Goal: Task Accomplishment & Management: Complete application form

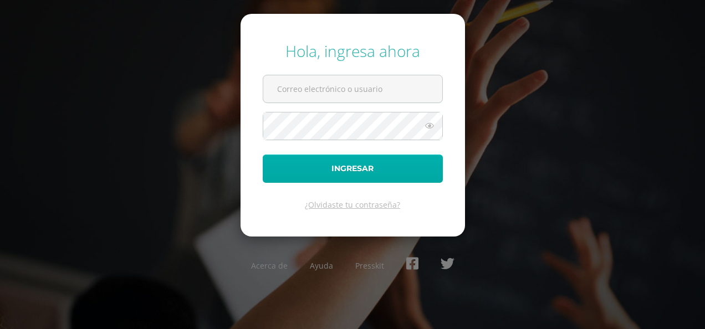
type input "analucia.delcid@colegiobelga.edu.gt"
click at [297, 165] on button "Ingresar" at bounding box center [353, 169] width 180 height 28
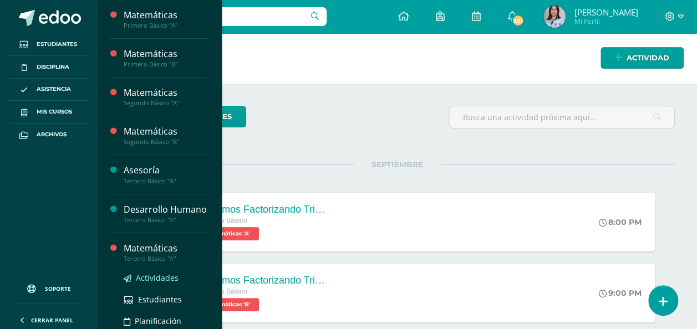
click at [169, 283] on span "Actividades" at bounding box center [157, 278] width 43 height 11
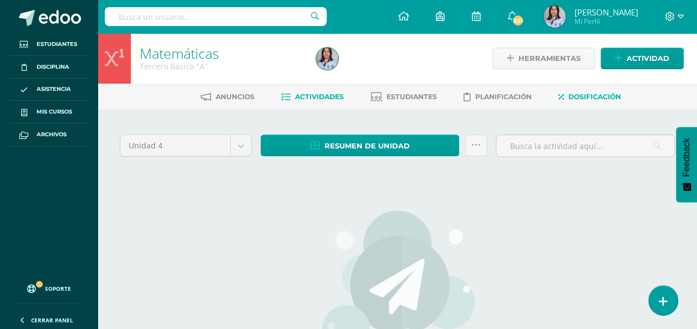
click at [605, 96] on span "Dosificación" at bounding box center [594, 97] width 53 height 8
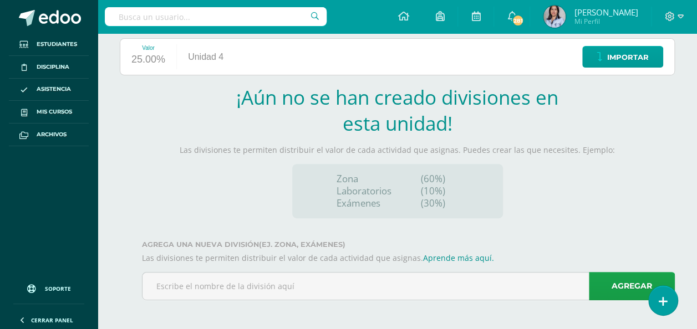
scroll to position [140, 0]
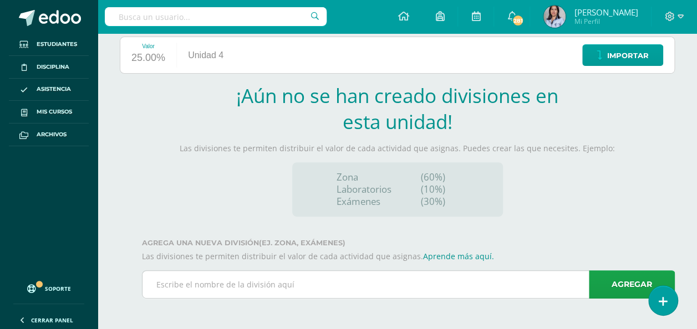
click at [442, 282] on input "text" at bounding box center [408, 284] width 532 height 27
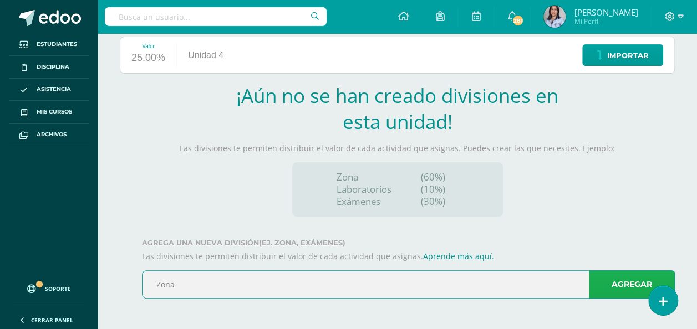
type input "Zona"
click at [604, 282] on link "Agregar" at bounding box center [632, 285] width 86 height 28
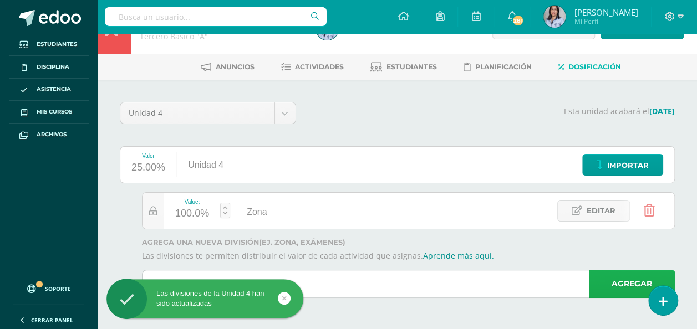
scroll to position [28, 0]
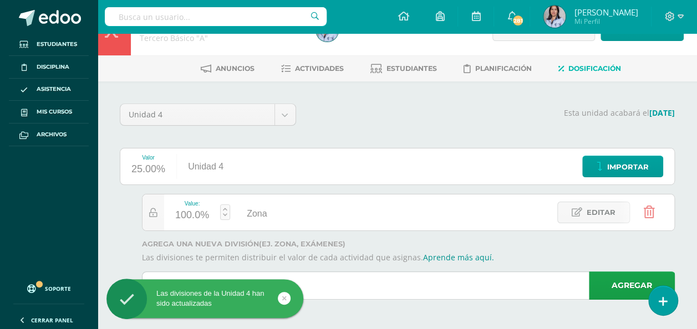
click at [410, 284] on input "text" at bounding box center [408, 285] width 532 height 27
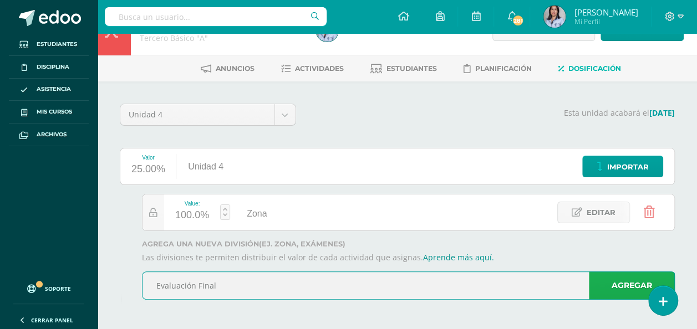
type input "Evaluación Final"
click at [614, 284] on link "Agregar" at bounding box center [632, 286] width 86 height 28
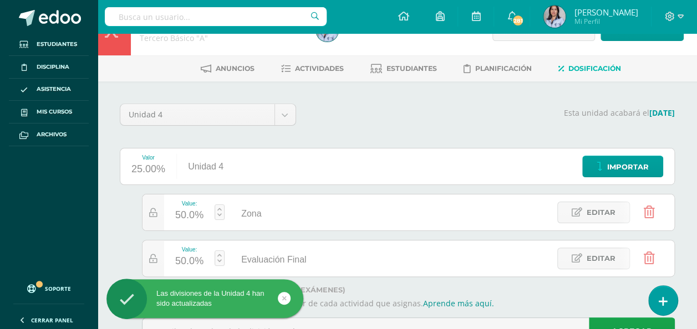
click at [181, 217] on div "50.0%" at bounding box center [189, 216] width 28 height 18
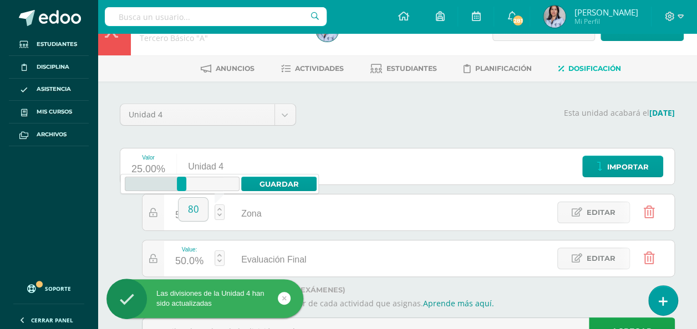
type input "80"
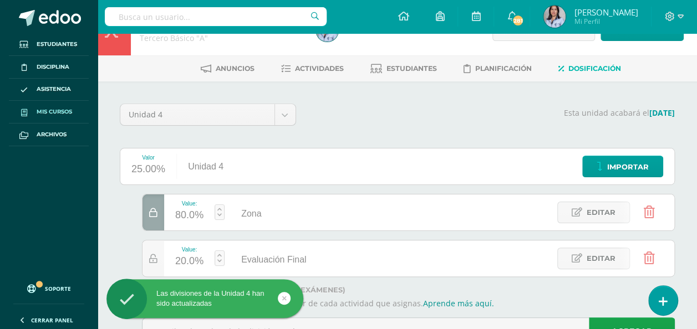
click at [66, 111] on span "Mis cursos" at bounding box center [54, 112] width 35 height 9
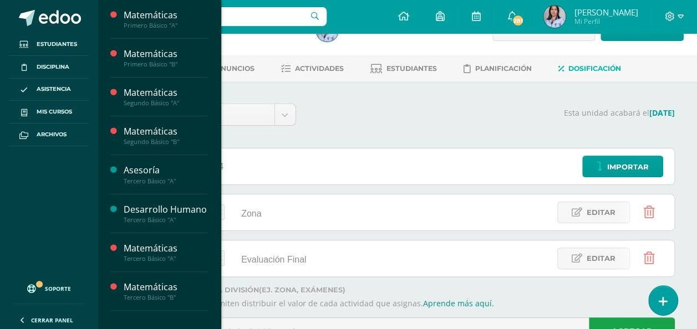
click at [161, 286] on div "Las divisiones de la Unidad 4 han sido actualizadas" at bounding box center [222, 300] width 202 height 43
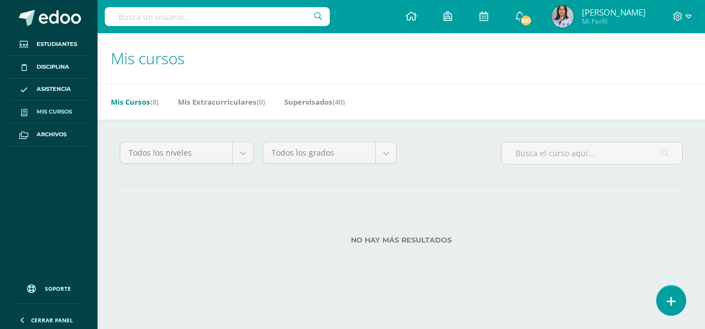
click at [49, 117] on link "Mis cursos" at bounding box center [49, 112] width 80 height 23
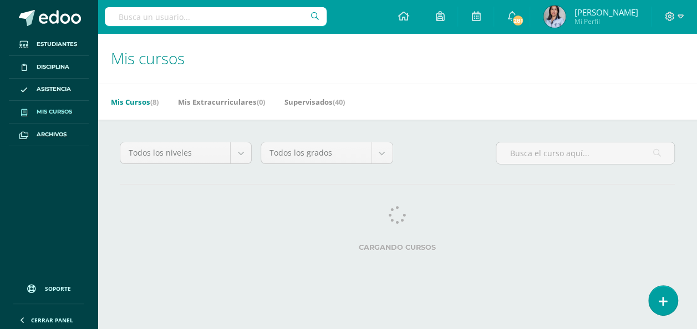
click at [57, 112] on span "Mis cursos" at bounding box center [54, 112] width 35 height 9
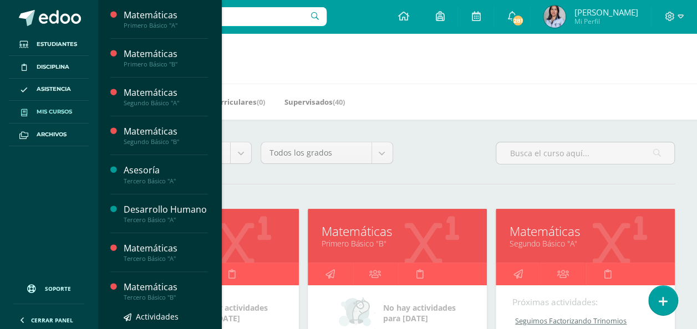
click at [152, 289] on div "Matemáticas" at bounding box center [166, 287] width 84 height 13
click at [153, 322] on span "Actividades" at bounding box center [157, 317] width 43 height 11
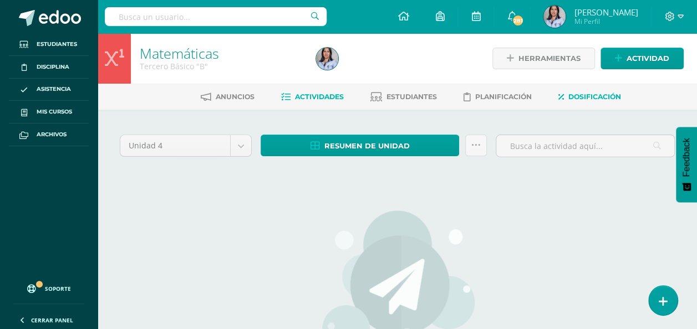
click at [602, 96] on span "Dosificación" at bounding box center [594, 97] width 53 height 8
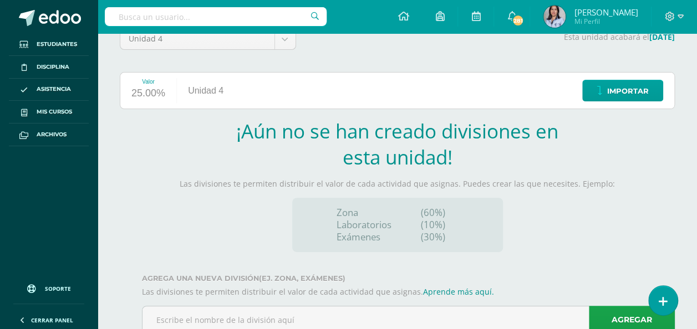
scroll to position [140, 0]
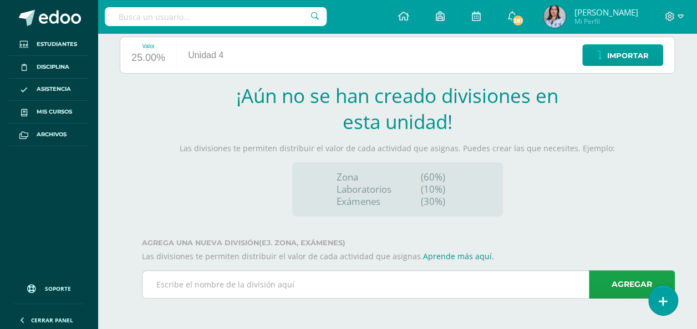
click at [241, 285] on input "text" at bounding box center [408, 284] width 532 height 27
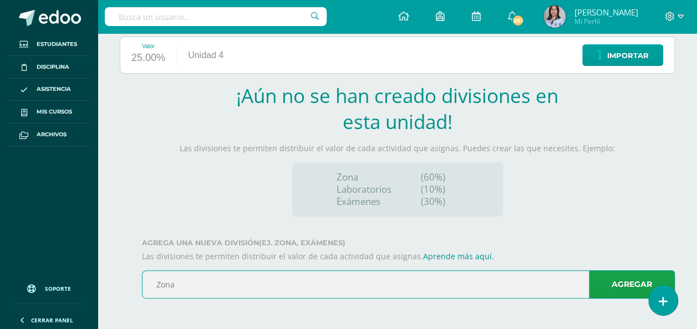
type input "Zona"
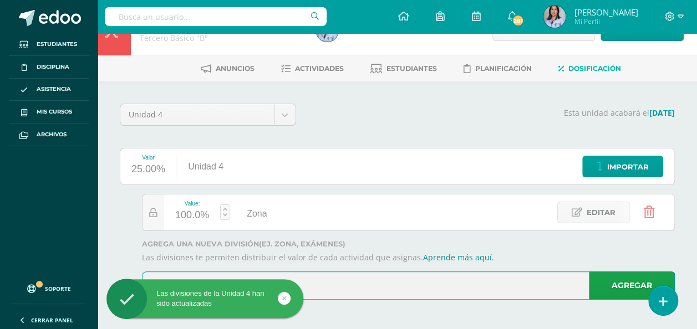
click at [440, 259] on link "Aprende más aquí." at bounding box center [458, 257] width 71 height 11
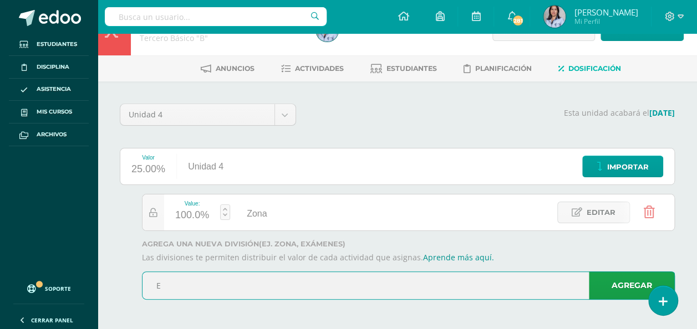
click at [312, 273] on input "E" at bounding box center [408, 285] width 532 height 27
type input "Evaluación Final"
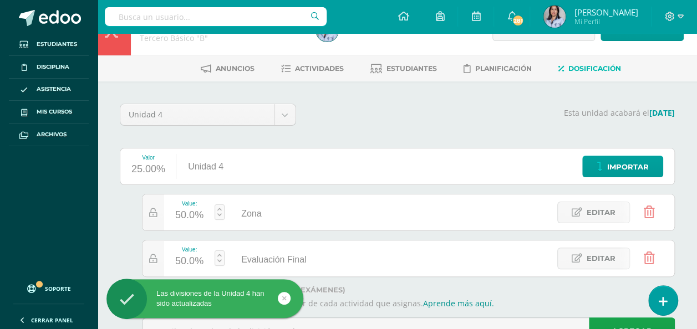
click at [180, 213] on div "50.0%" at bounding box center [189, 216] width 28 height 18
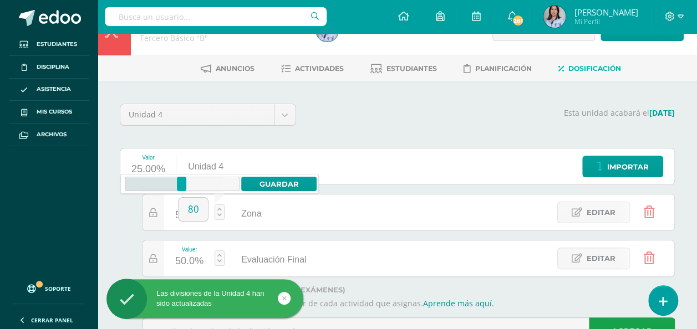
type input "80"
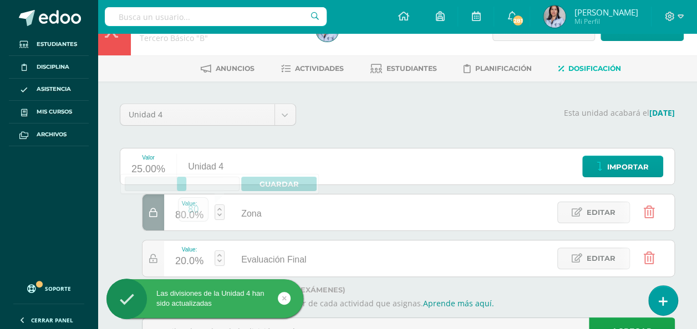
click at [376, 134] on div "Unidad 4 Unidad 1 Unidad 2 Unidad 3 Unidad 4 Esta unidad acabará el 10/10/2025 …" at bounding box center [397, 229] width 555 height 251
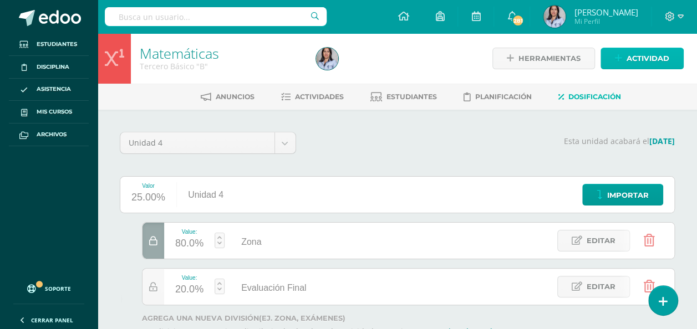
click at [658, 61] on span "Actividad" at bounding box center [647, 58] width 43 height 21
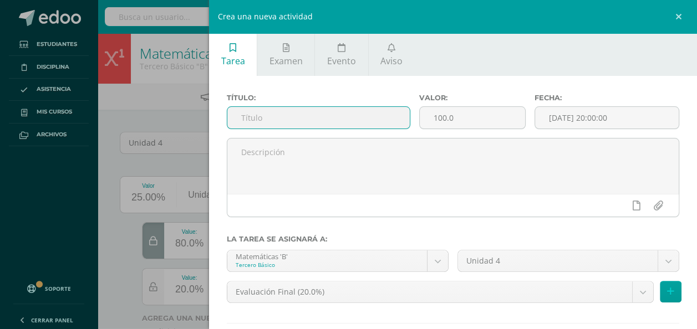
click at [379, 122] on input "text" at bounding box center [318, 118] width 182 height 22
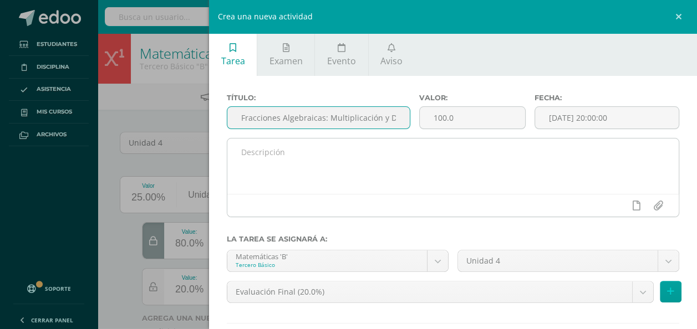
type input "Fracciones Algebraicas: Multiplicación y División"
click at [374, 147] on textarea "R" at bounding box center [452, 166] width 451 height 55
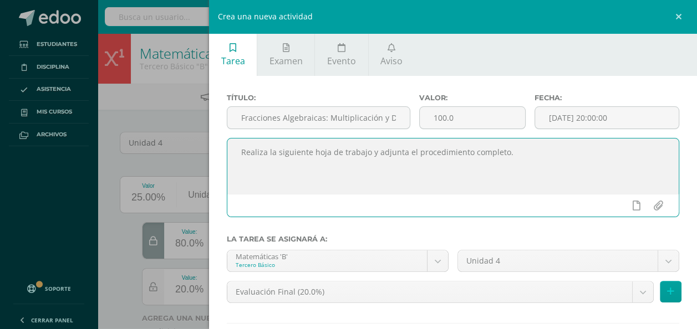
drag, startPoint x: 364, startPoint y: 155, endPoint x: 420, endPoint y: 192, distance: 67.4
click at [420, 192] on textarea "Realiza la siguiente hoja de trabajo y adjunta el procedimiento completo." at bounding box center [452, 166] width 451 height 55
click at [625, 154] on textarea "Realiza la siguiente hoja de trabajo, envíala al terminar y luego adjunta el pr…" at bounding box center [452, 166] width 451 height 55
paste textarea "https://www.liveworksheets.com/es/c?a=s&g=Tercero+A&s=MATE25&t=4dxozcqh3m&m=d&s…"
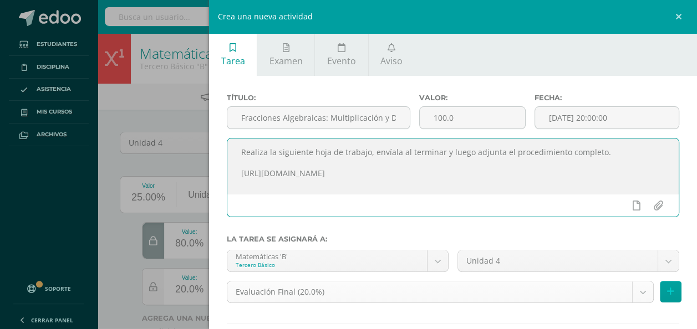
type textarea "Realiza la siguiente hoja de trabajo, envíala al terminar y luego adjunta el pr…"
click at [541, 300] on body "Las divisiones de la Unidad 4 han sido actualizadas Las divisiones de la Unidad…" at bounding box center [348, 202] width 697 height 405
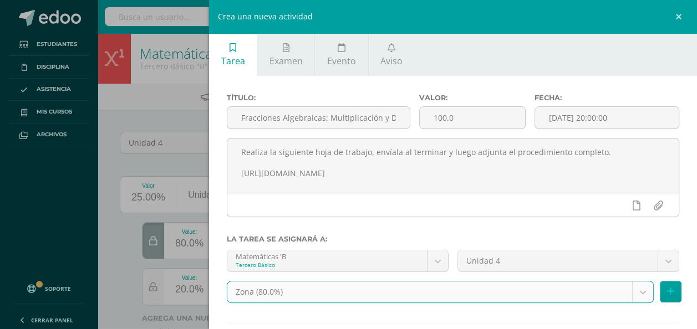
select select "128926"
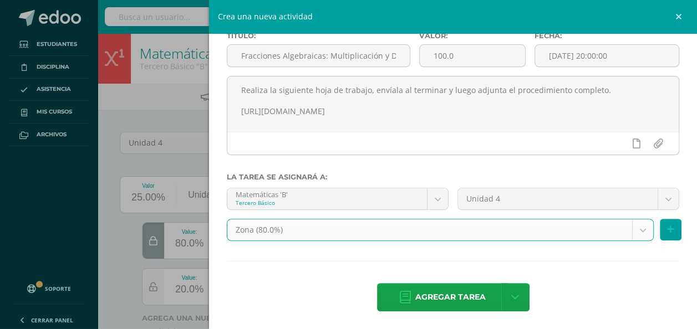
scroll to position [63, 0]
click at [667, 231] on icon at bounding box center [670, 228] width 7 height 9
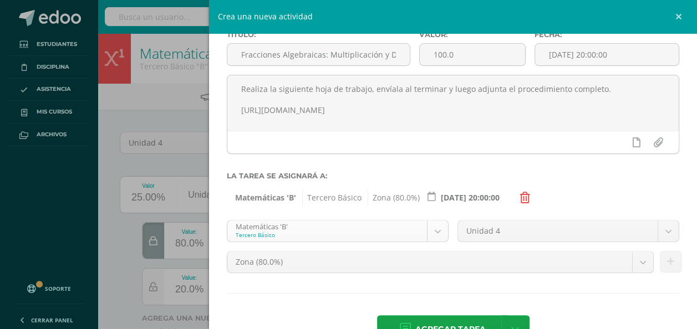
click at [429, 237] on body "Las divisiones de la Unidad 4 han sido actualizadas Las divisiones de la Unidad…" at bounding box center [348, 202] width 697 height 405
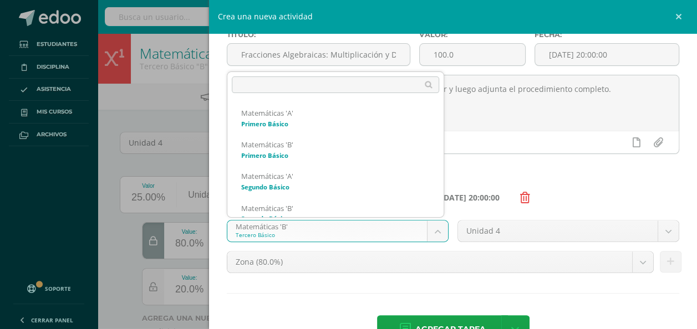
scroll to position [137, 0]
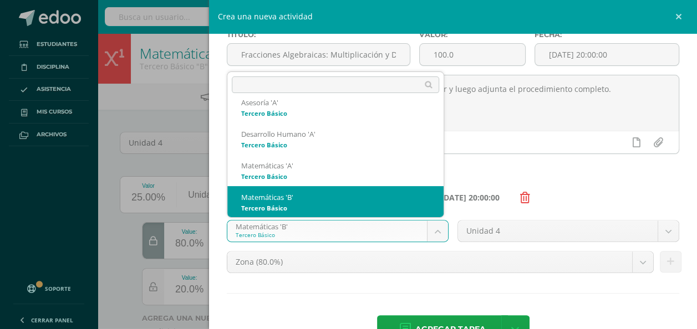
select select "116521"
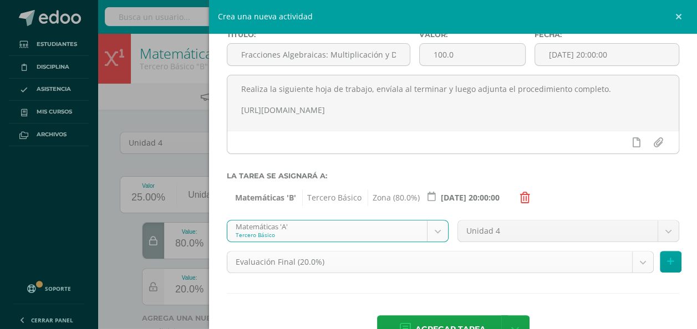
click at [479, 264] on body "Las divisiones de la Unidad 4 han sido actualizadas Las divisiones de la Unidad…" at bounding box center [348, 202] width 697 height 405
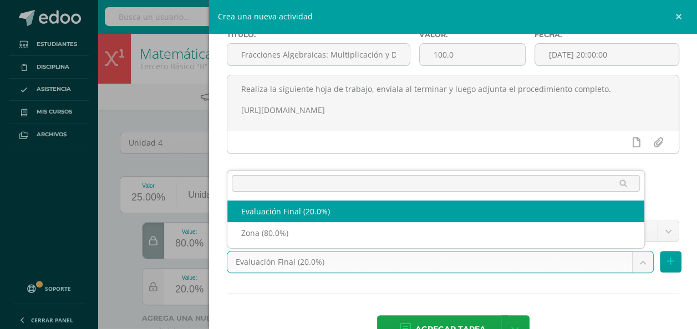
select select "128924"
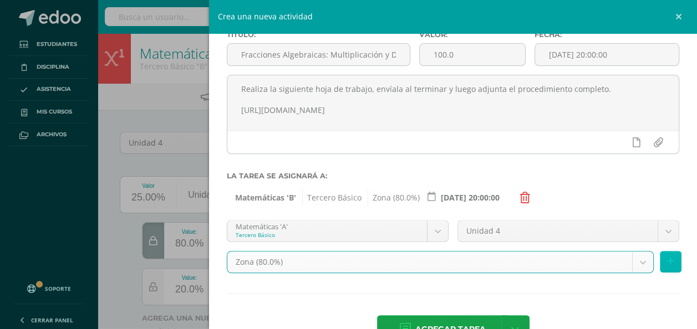
click at [667, 263] on icon at bounding box center [670, 261] width 7 height 9
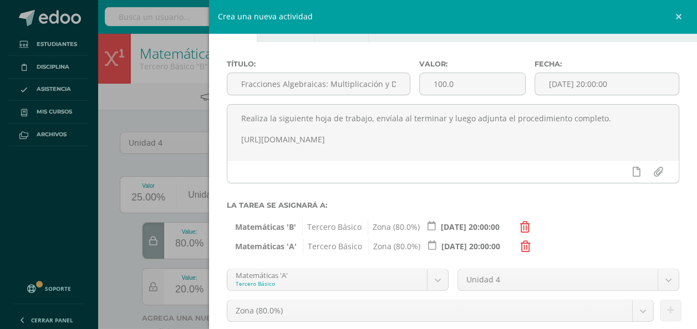
scroll to position [30, 0]
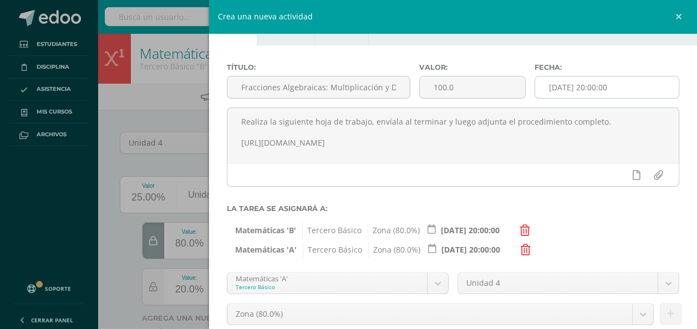
click at [588, 89] on input "[DATE] 20:00:00" at bounding box center [607, 88] width 144 height 22
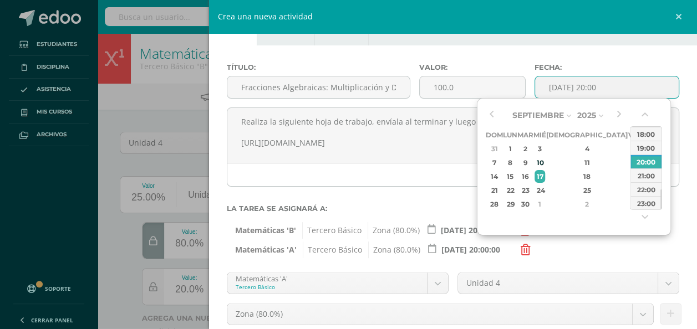
type input "2025-09-17 18:00"
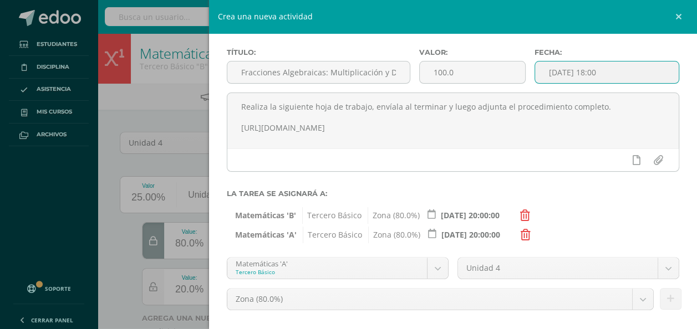
scroll to position [48, 0]
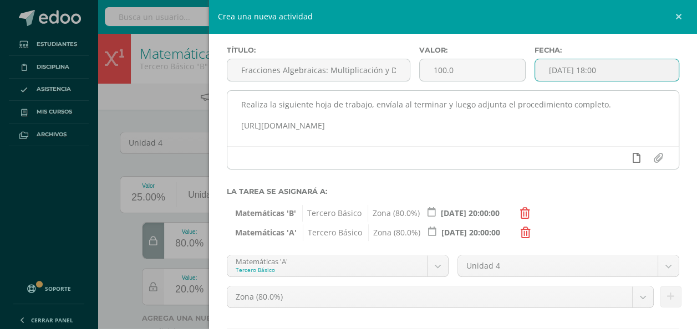
click at [633, 161] on icon at bounding box center [637, 158] width 8 height 10
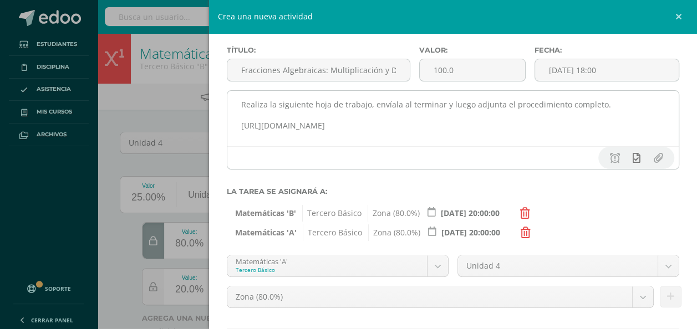
scroll to position [116, 0]
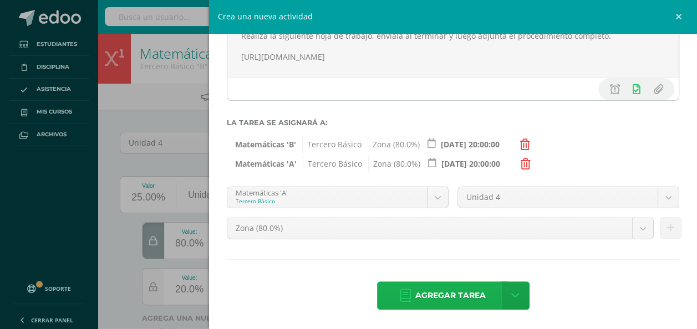
click at [419, 300] on span "Agregar tarea" at bounding box center [450, 295] width 70 height 27
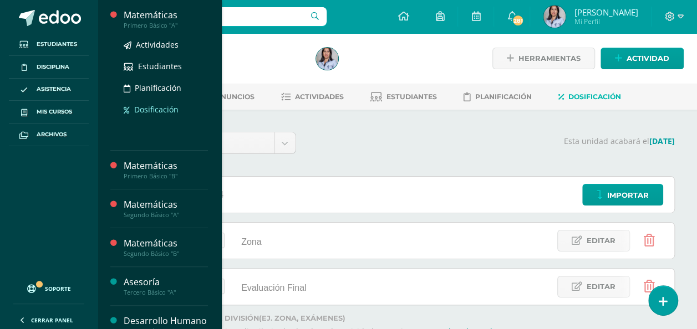
click at [161, 108] on span "Dosificación" at bounding box center [156, 109] width 44 height 11
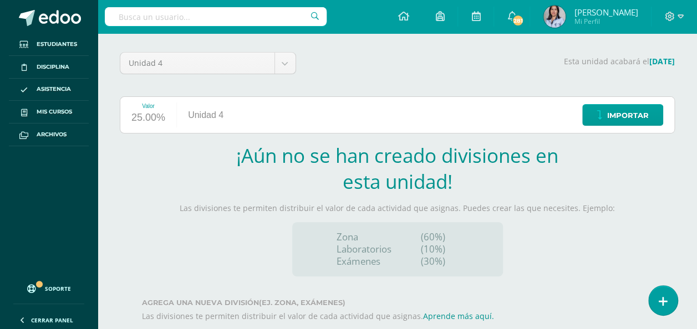
scroll to position [140, 0]
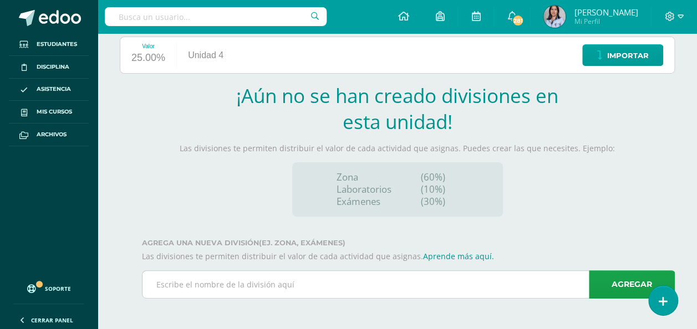
click at [380, 285] on input "text" at bounding box center [408, 284] width 532 height 27
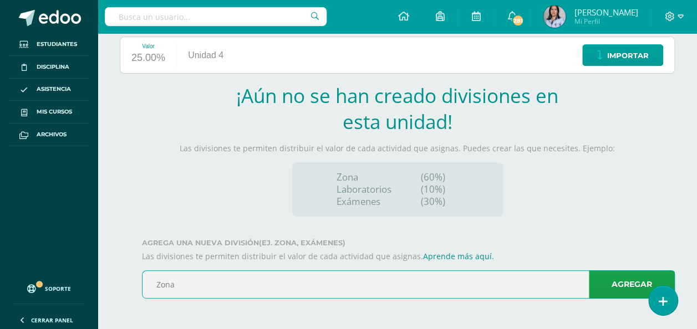
type input "Zona"
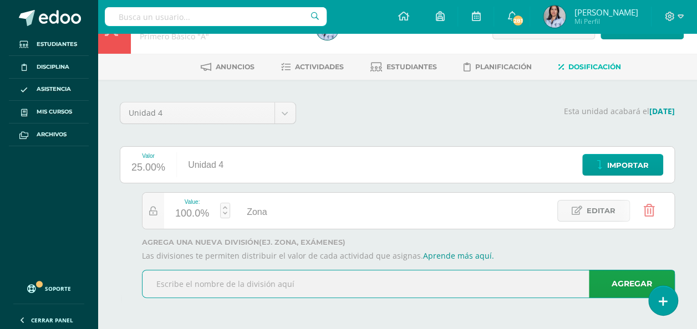
scroll to position [28, 0]
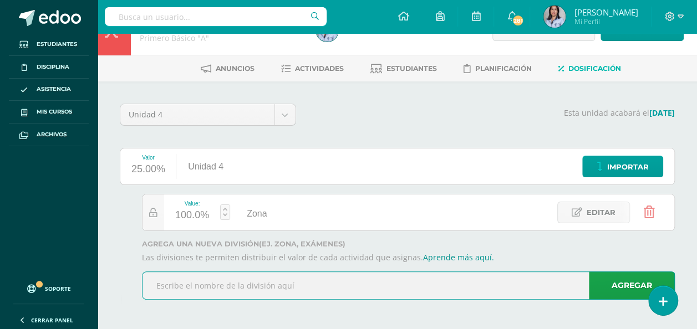
click at [364, 287] on input "text" at bounding box center [408, 285] width 532 height 27
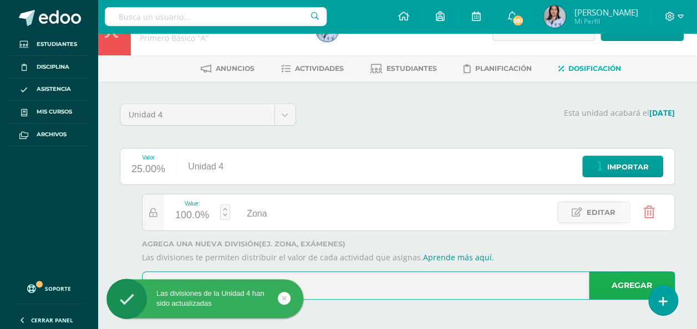
type input "Evaluación Final"
click at [606, 285] on link "Agregar" at bounding box center [632, 286] width 86 height 28
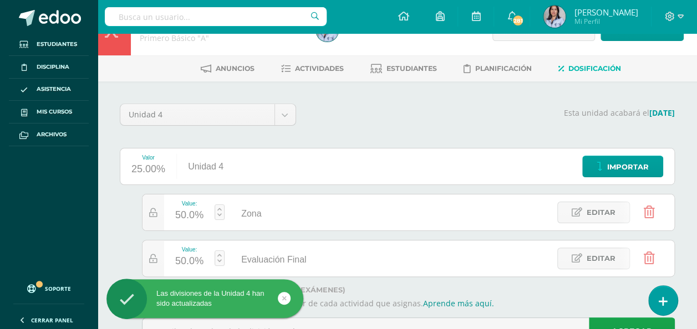
click at [192, 218] on div "50.0%" at bounding box center [189, 216] width 28 height 18
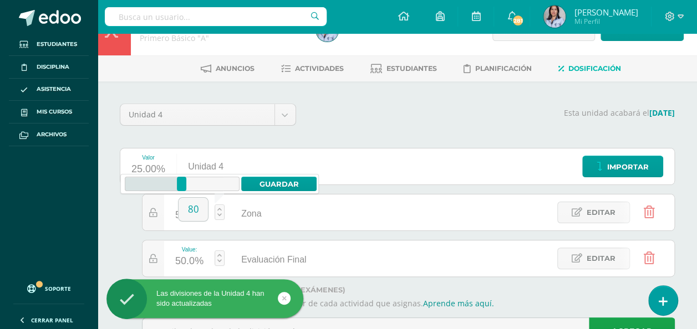
type input "80"
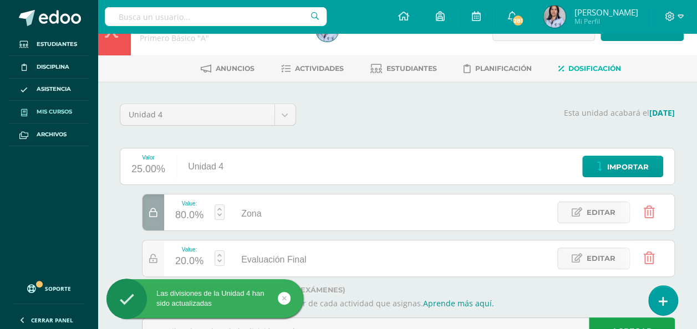
click at [62, 113] on span "Mis cursos" at bounding box center [54, 112] width 35 height 9
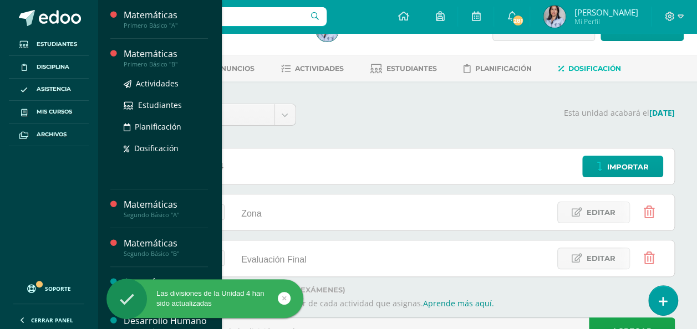
click at [165, 56] on div "Matemáticas" at bounding box center [166, 54] width 84 height 13
click at [161, 153] on span "Dosificación" at bounding box center [156, 148] width 44 height 11
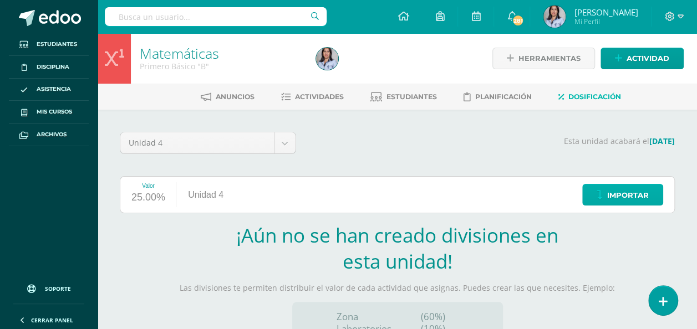
scroll to position [140, 0]
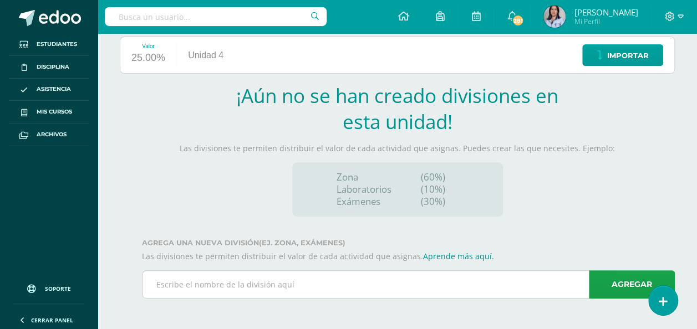
click at [419, 280] on input "text" at bounding box center [408, 284] width 532 height 27
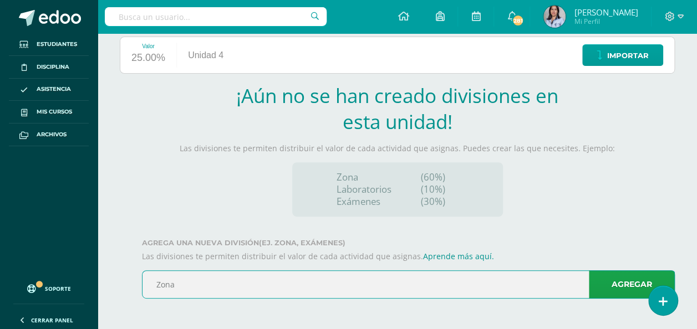
type input "Zona"
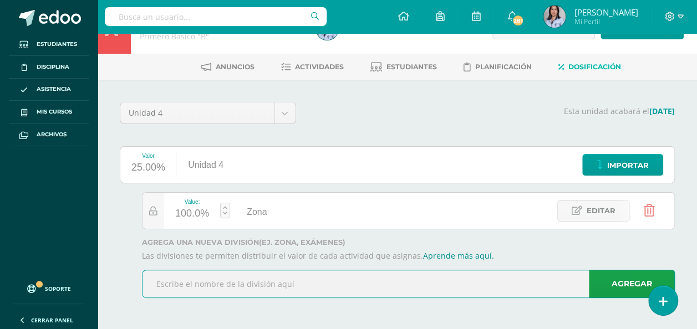
scroll to position [28, 0]
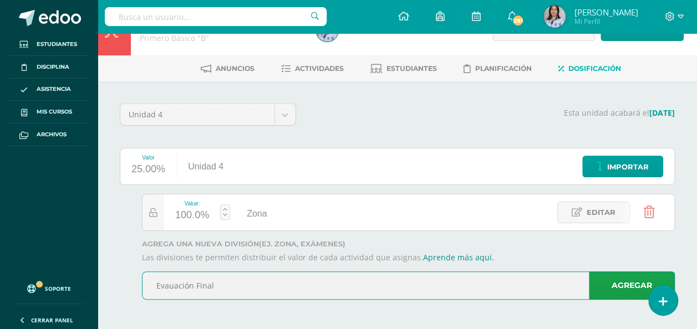
type input "Evauación Final"
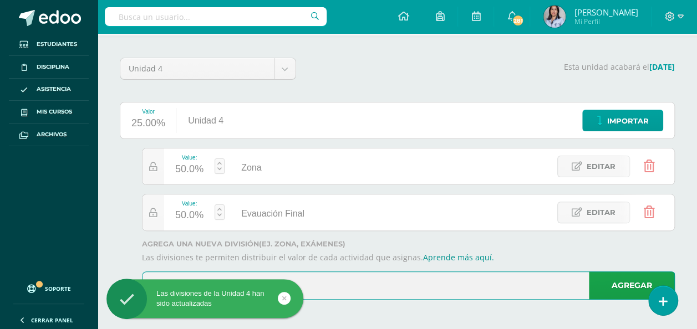
click at [190, 174] on div "50.0%" at bounding box center [189, 170] width 28 height 18
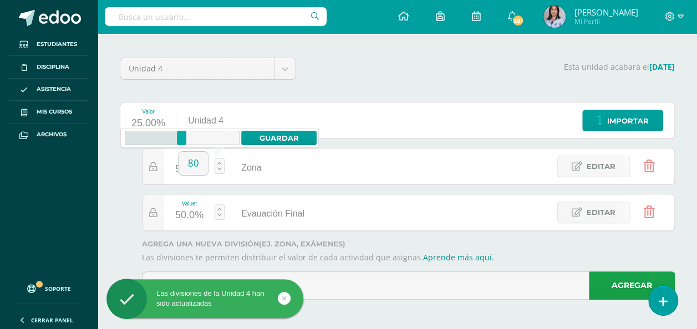
type input "80"
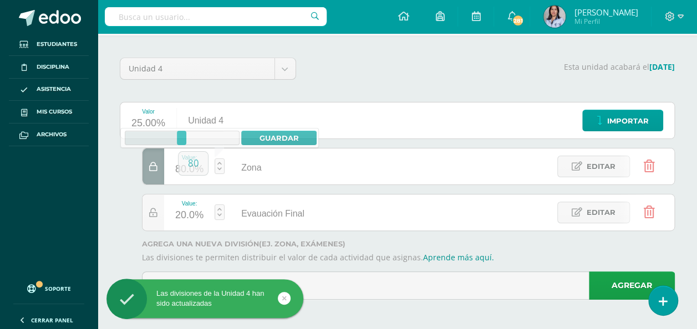
scroll to position [0, 0]
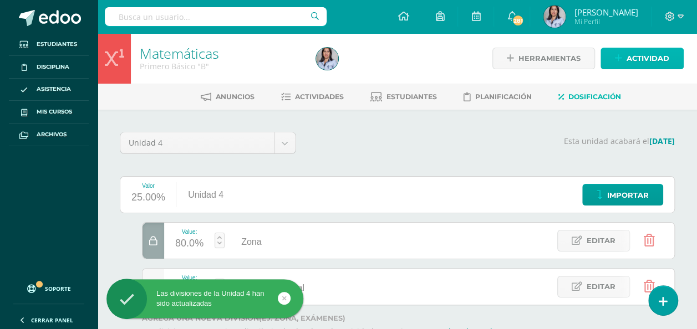
click at [658, 64] on span "Actividad" at bounding box center [647, 58] width 43 height 21
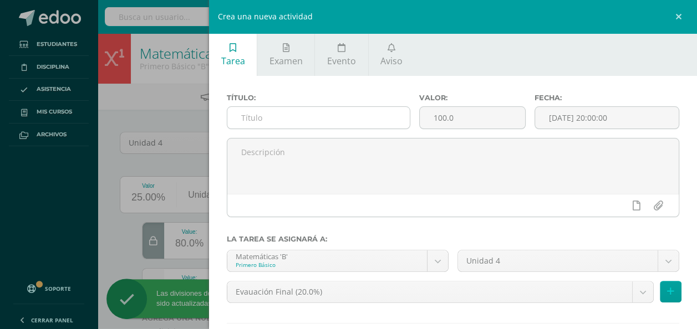
click at [345, 121] on input "text" at bounding box center [318, 118] width 182 height 22
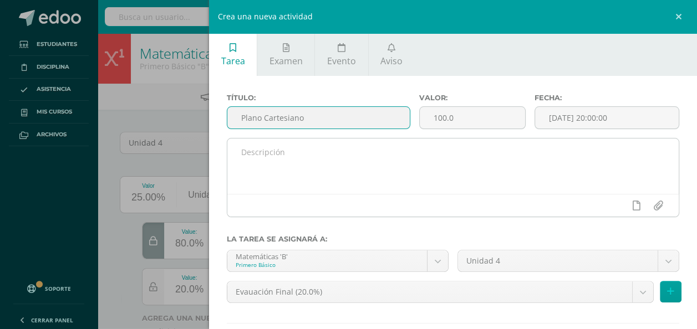
type input "Plano Cartesiano"
click at [436, 165] on textarea at bounding box center [452, 166] width 451 height 55
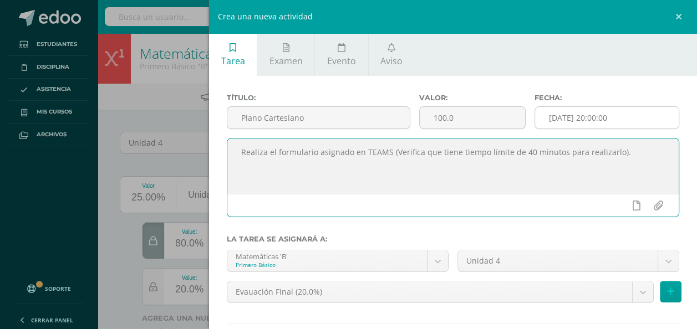
type textarea "Realiza el formulario asignado en TEAMS (Verifica que tiene tiempo límite de 40…"
click at [597, 118] on input "[DATE] 20:00:00" at bounding box center [607, 118] width 144 height 22
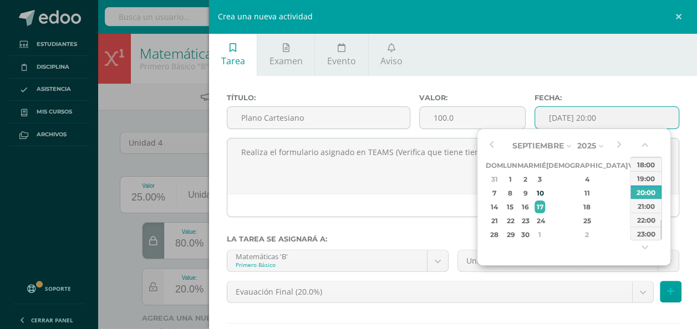
type input "[DATE] 19:00"
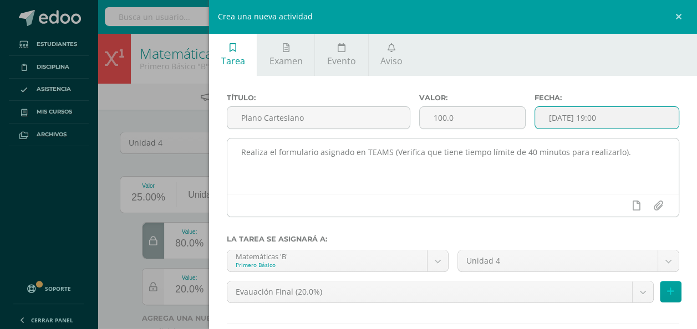
click at [640, 153] on textarea "Realiza el formulario asignado en TEAMS (Verifica que tiene tiempo límite de 40…" at bounding box center [452, 166] width 451 height 55
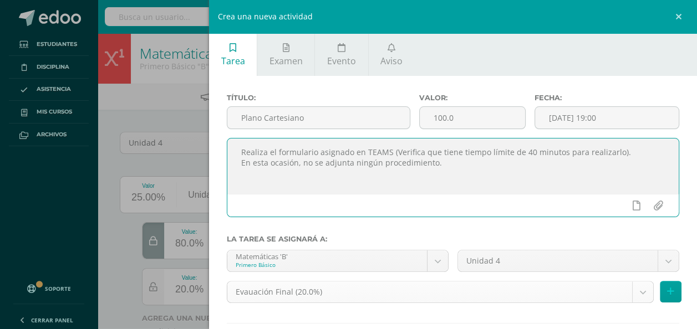
type textarea "Realiza el formulario asignado en TEAMS (Verifica que tiene tiempo límite de 40…"
click at [499, 291] on body "Las divisiones de la Unidad 4 han sido actualizadas Las divisiones de la Unidad…" at bounding box center [348, 202] width 697 height 405
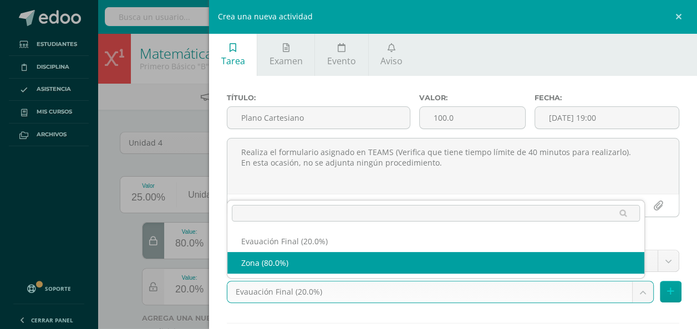
select select "128932"
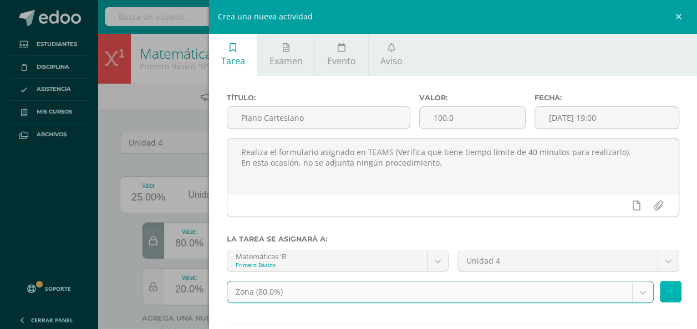
click at [660, 297] on button at bounding box center [671, 292] width 22 height 22
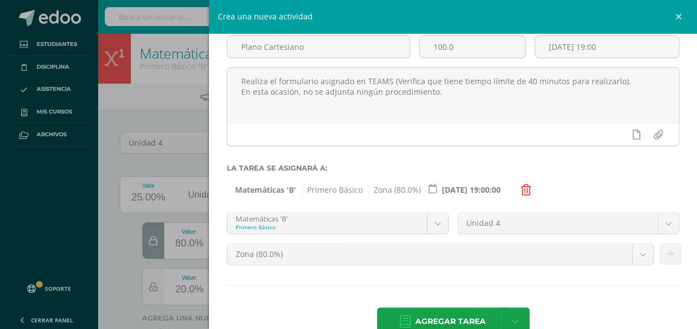
scroll to position [80, 0]
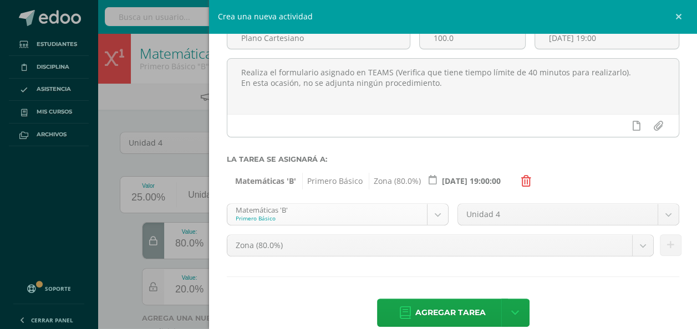
click at [421, 215] on body "Las divisiones de la Unidad 4 han sido actualizadas Las divisiones de la Unidad…" at bounding box center [348, 202] width 697 height 405
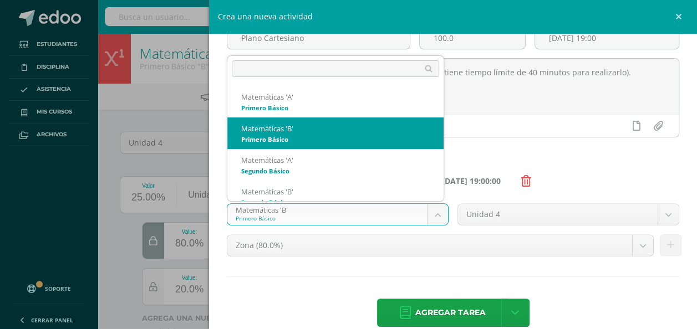
select select "116066"
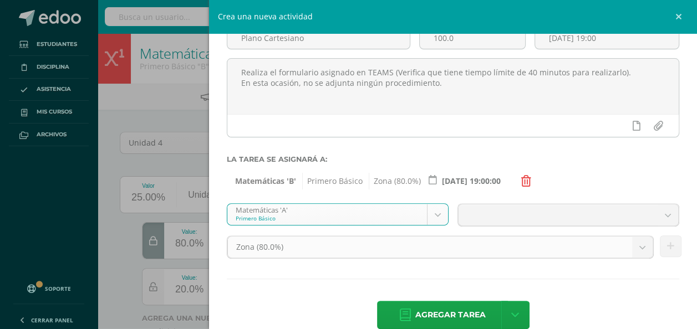
click at [363, 249] on span "Zona (80.0%)" at bounding box center [429, 247] width 387 height 21
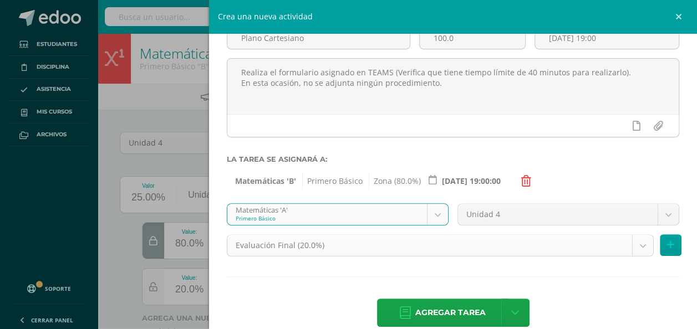
click at [352, 253] on body "Las divisiones de la Unidad 4 han sido actualizadas Las divisiones de la Unidad…" at bounding box center [348, 202] width 697 height 405
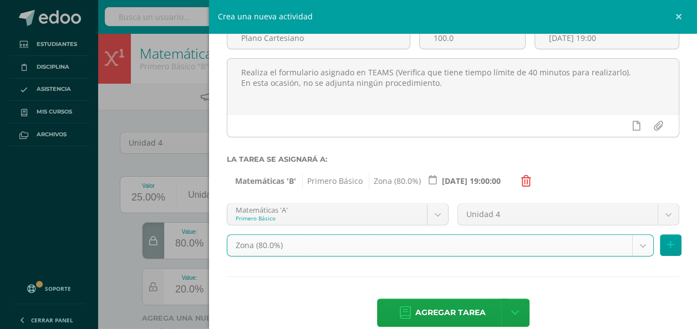
select select "128930"
click at [667, 249] on icon at bounding box center [670, 245] width 7 height 9
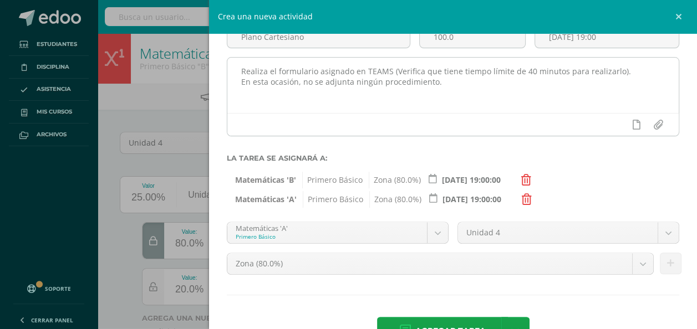
scroll to position [116, 0]
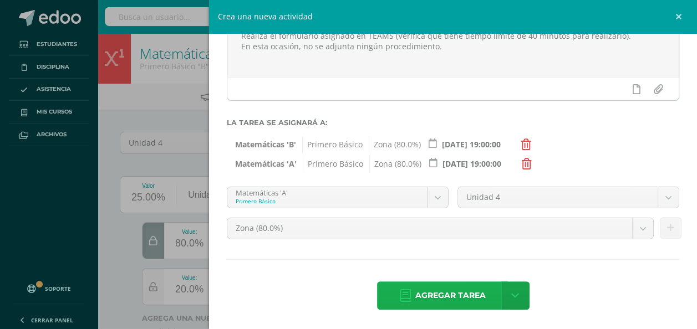
click at [440, 292] on span "Agregar tarea" at bounding box center [450, 295] width 70 height 27
